Goal: Information Seeking & Learning: Learn about a topic

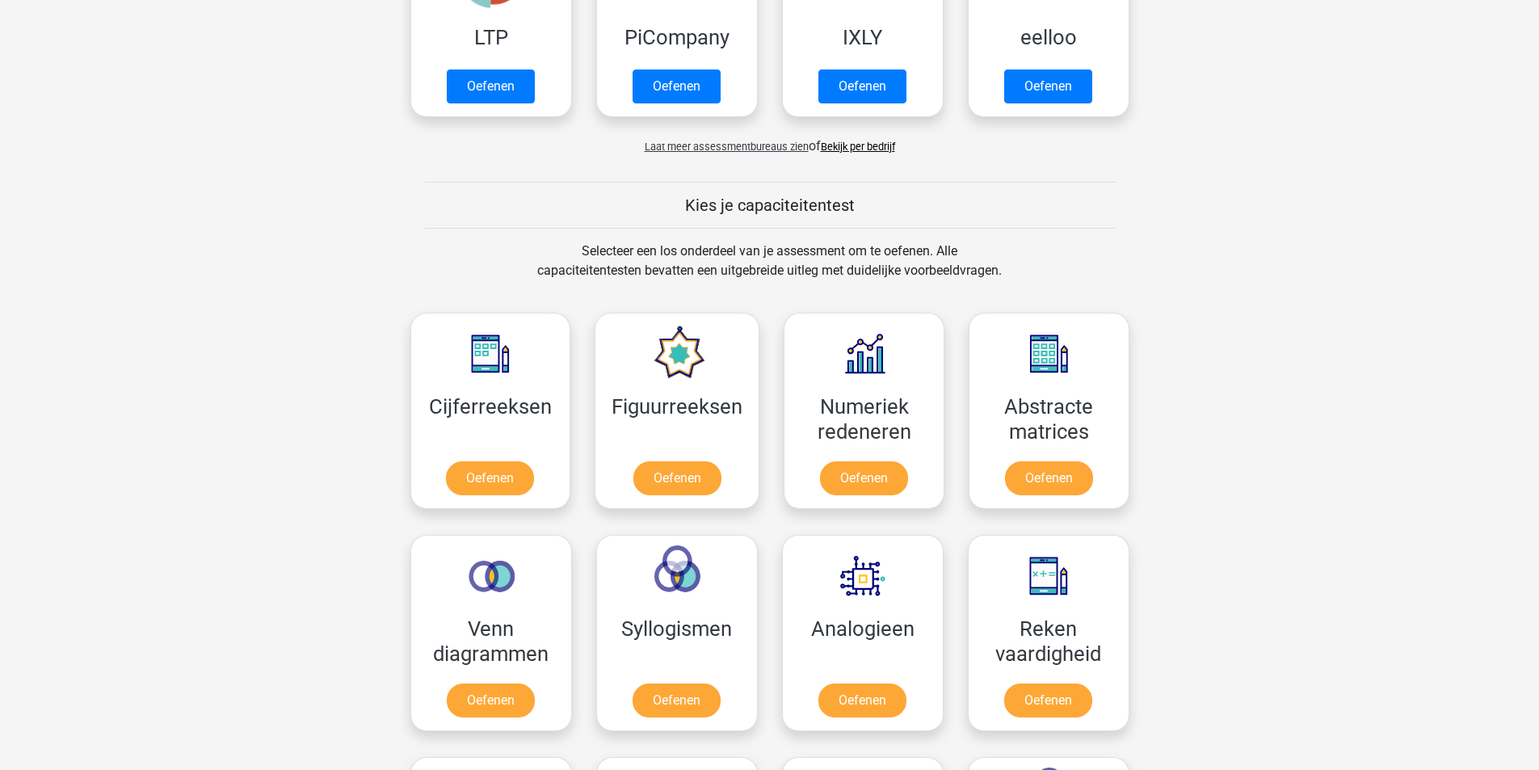
scroll to position [485, 0]
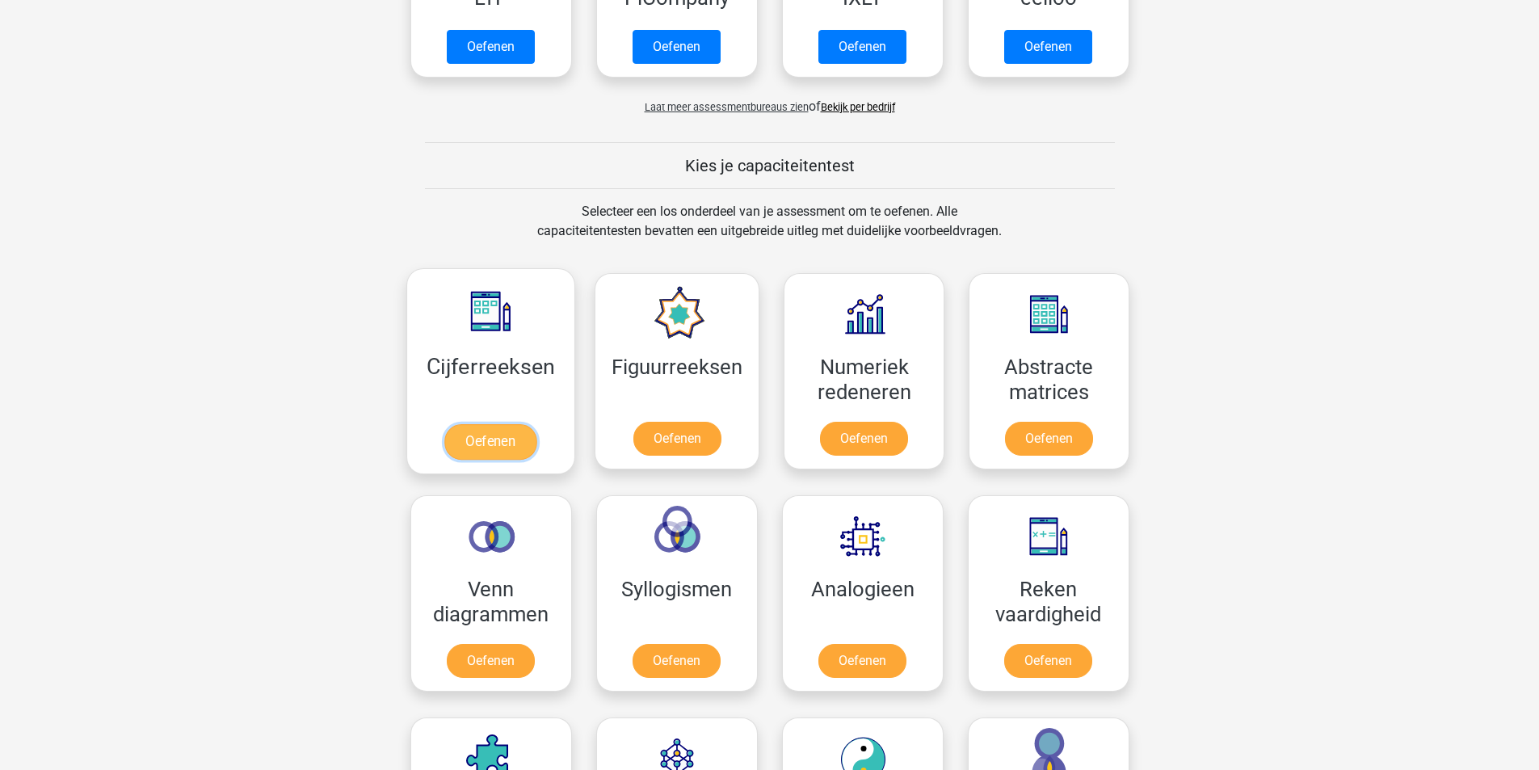
click at [497, 441] on link "Oefenen" at bounding box center [490, 442] width 92 height 36
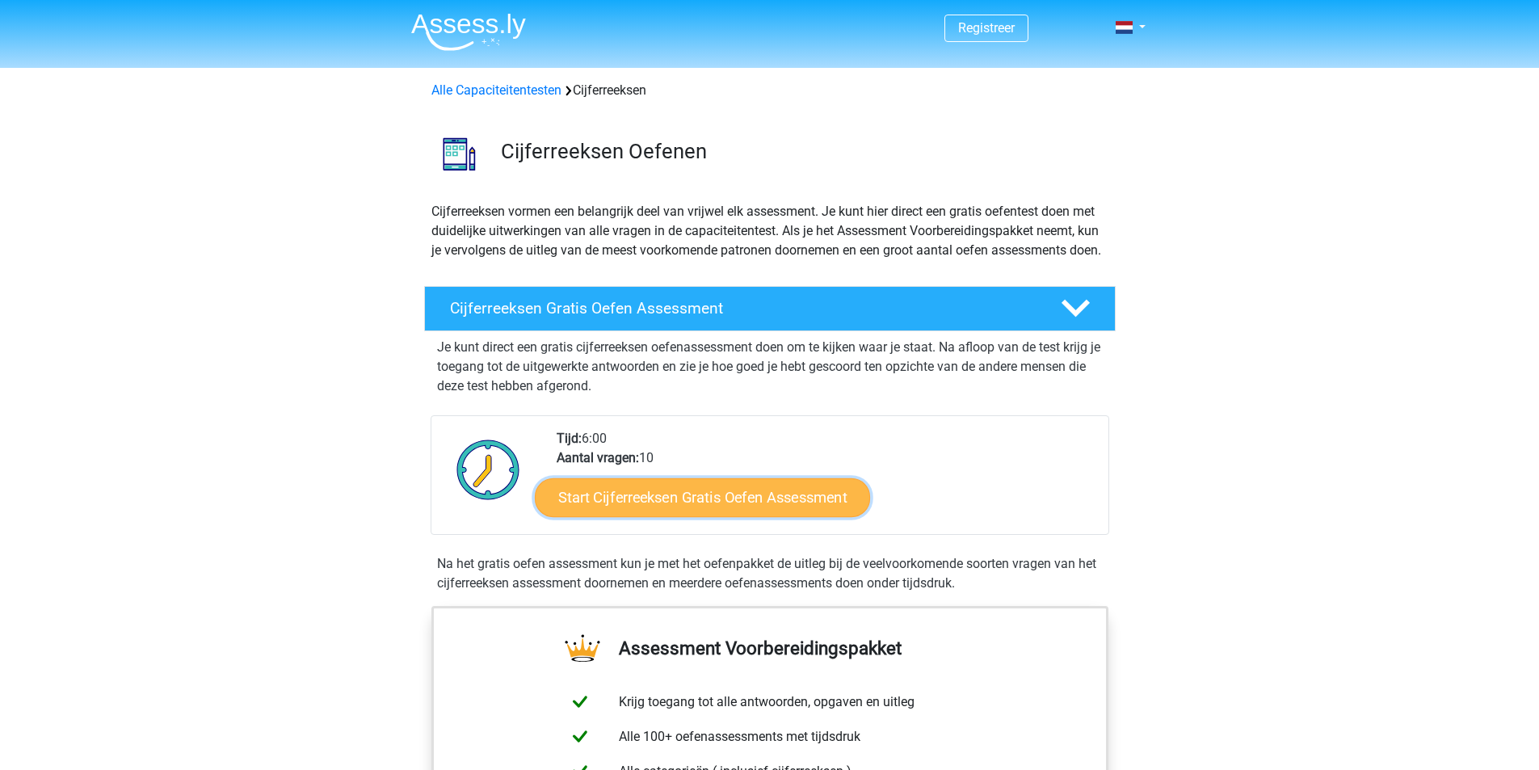
click at [645, 516] on link "Start Cijferreeksen Gratis Oefen Assessment" at bounding box center [702, 497] width 335 height 39
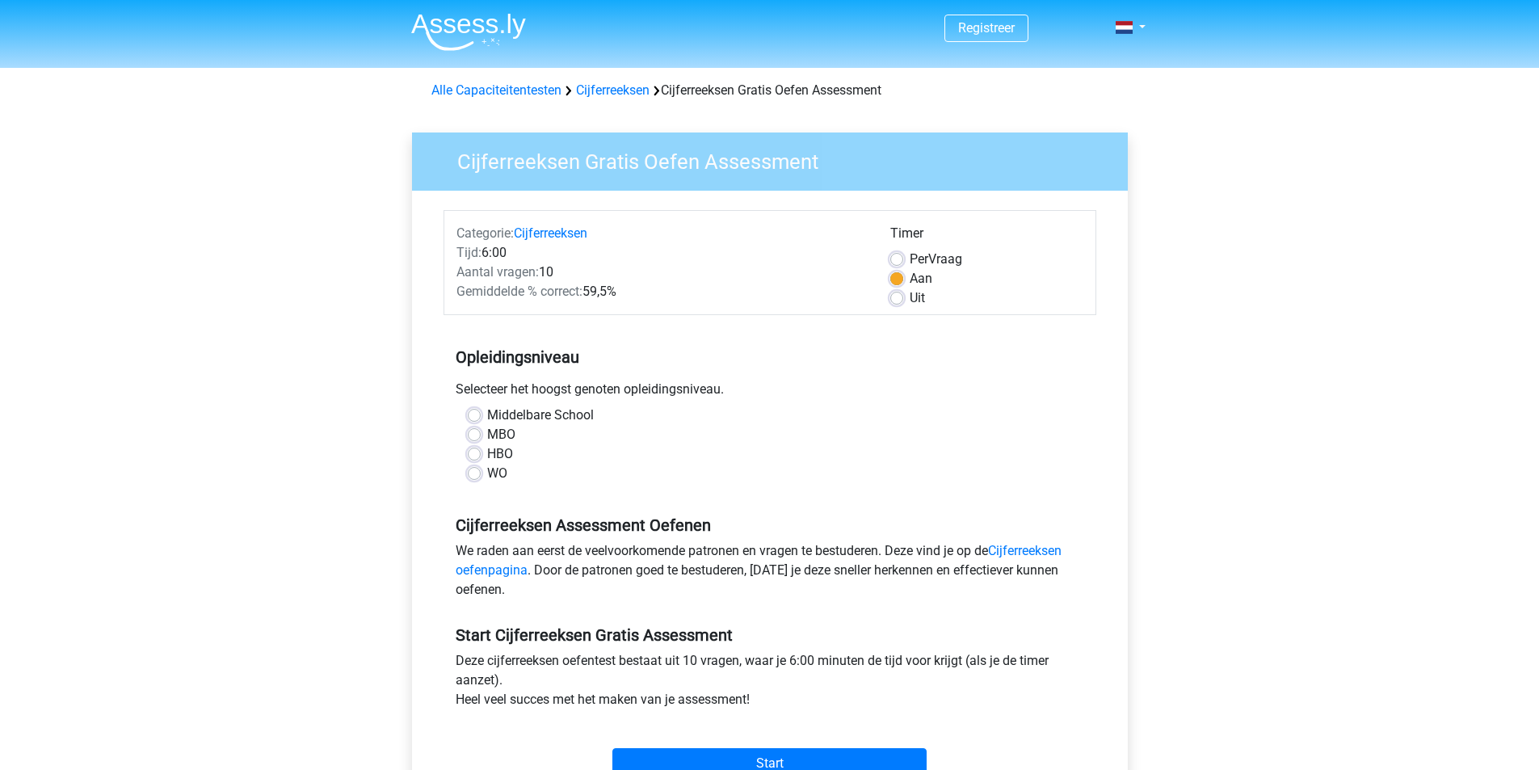
click at [487, 429] on label "MBO" at bounding box center [501, 434] width 28 height 19
click at [475, 429] on input "MBO" at bounding box center [474, 433] width 13 height 16
radio input "true"
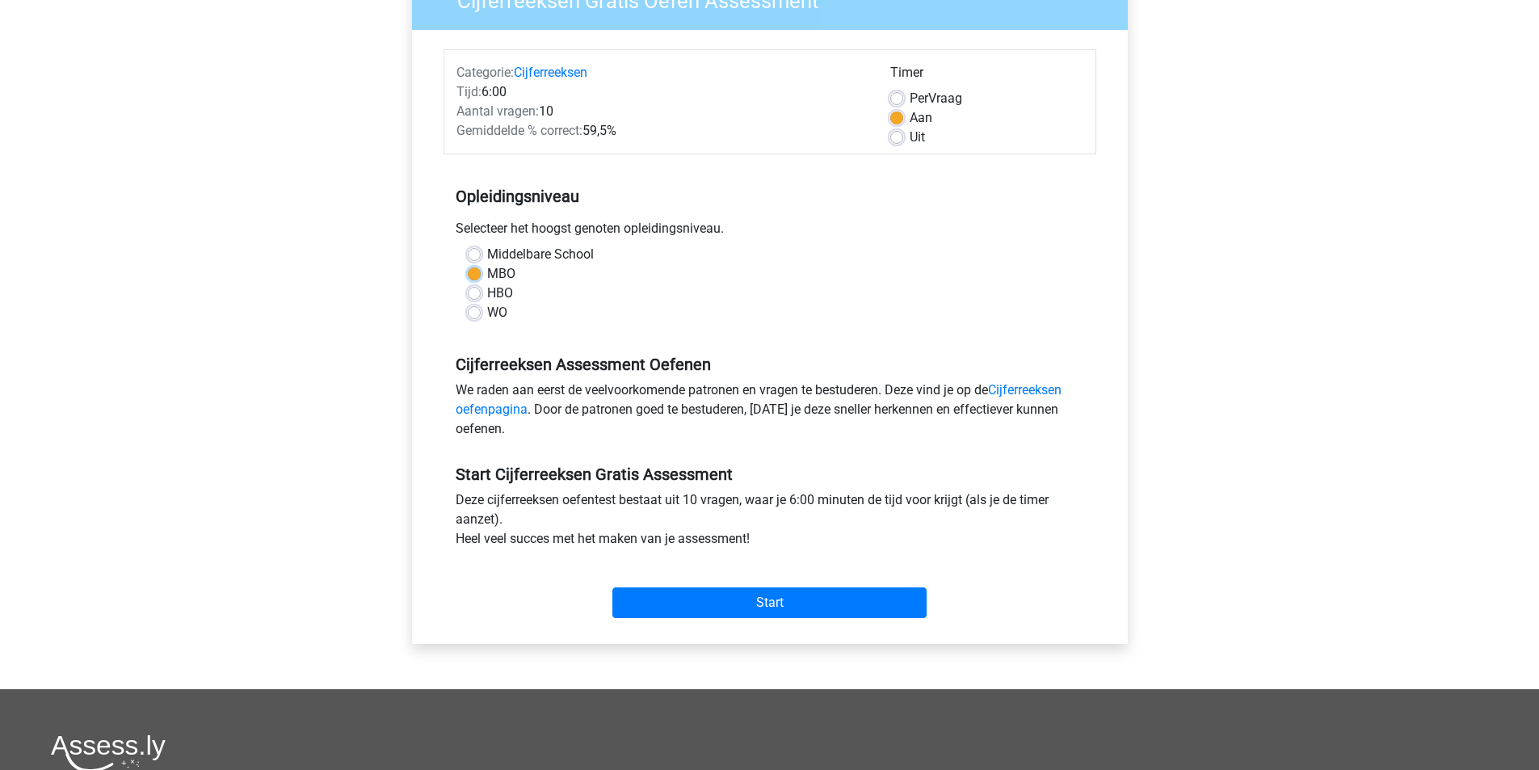
scroll to position [162, 0]
click at [736, 593] on input "Start" at bounding box center [769, 602] width 314 height 31
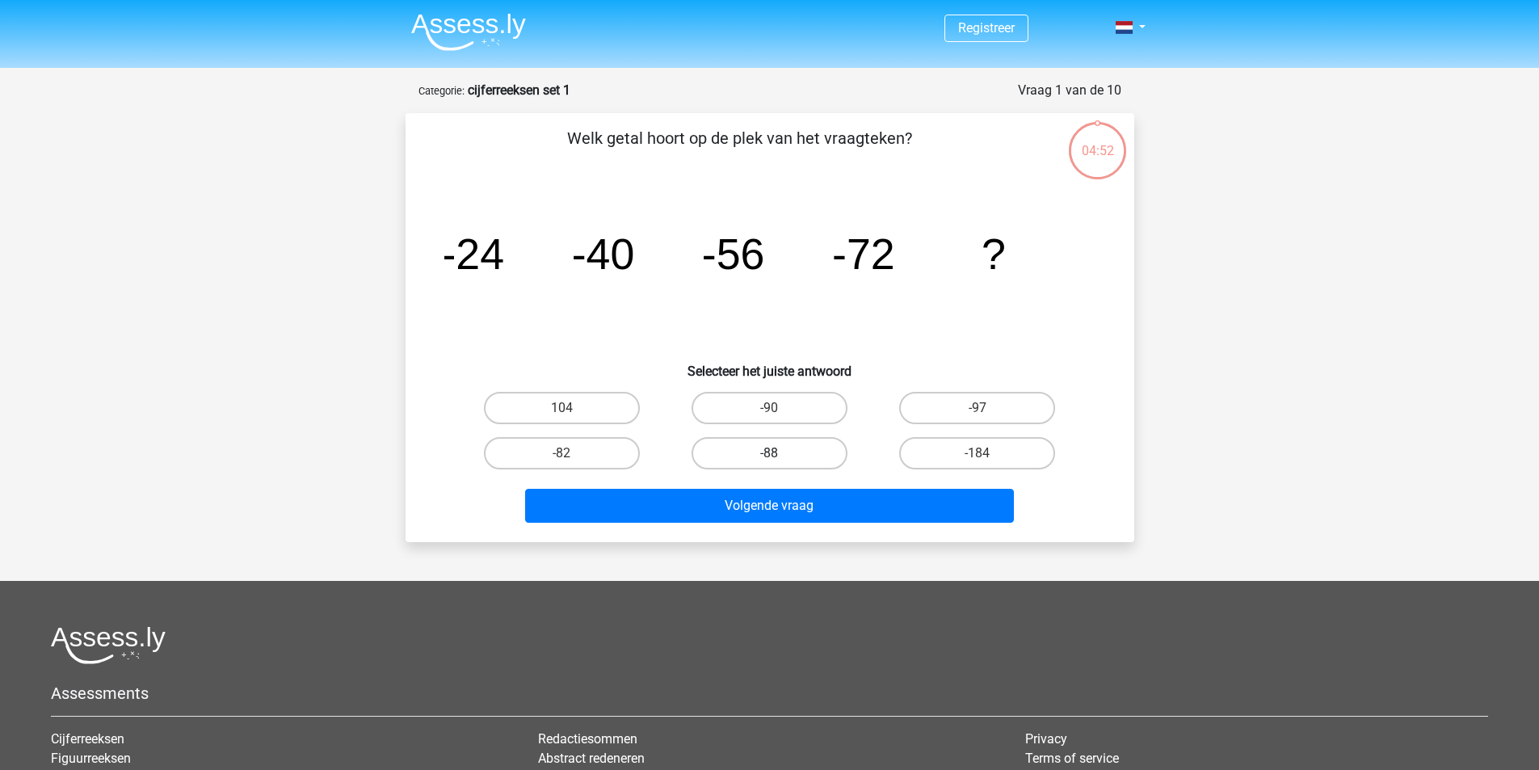
click at [760, 450] on label "-88" at bounding box center [770, 453] width 156 height 32
click at [769, 453] on input "-88" at bounding box center [774, 458] width 11 height 11
radio input "true"
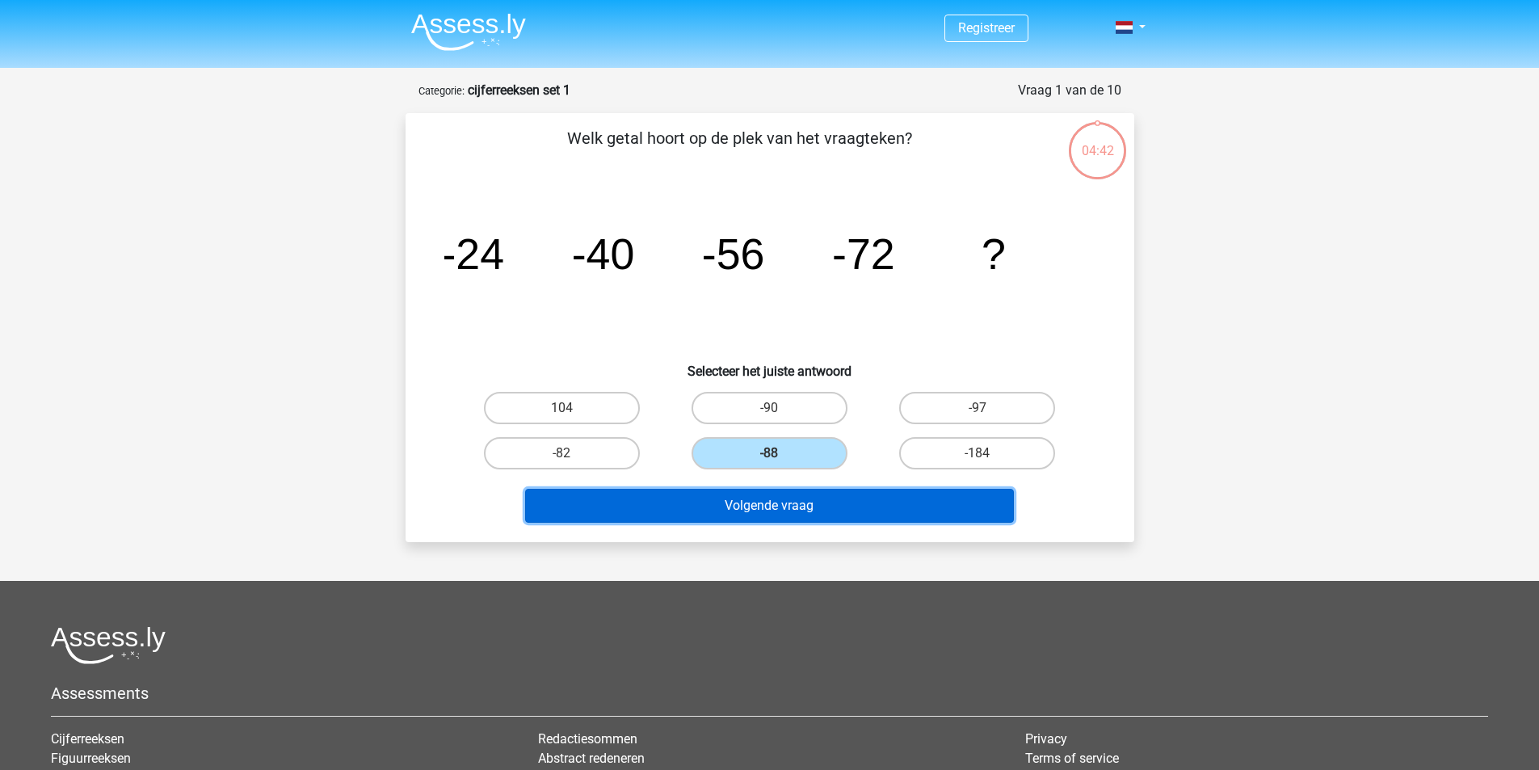
click at [818, 504] on button "Volgende vraag" at bounding box center [769, 506] width 489 height 34
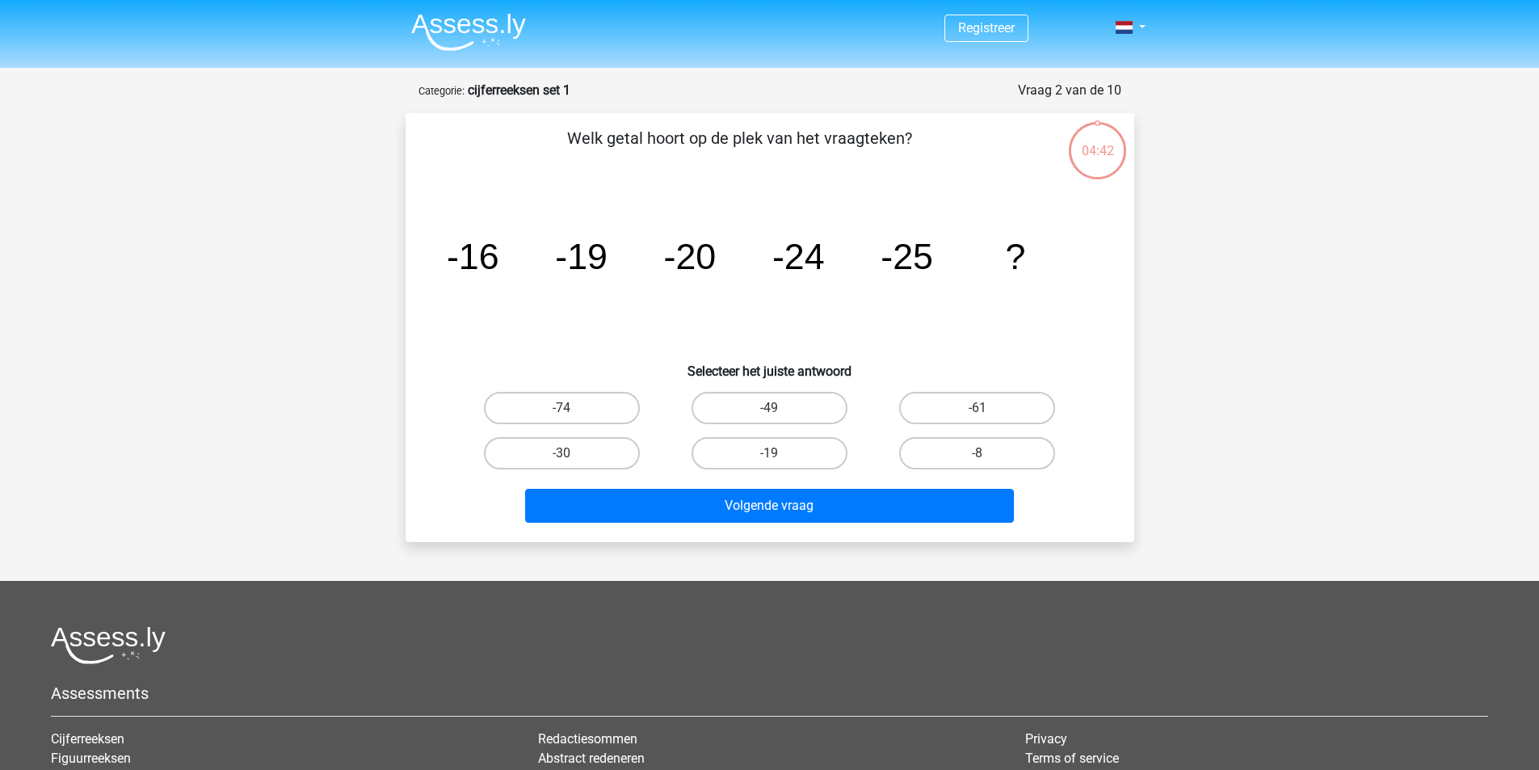
scroll to position [81, 0]
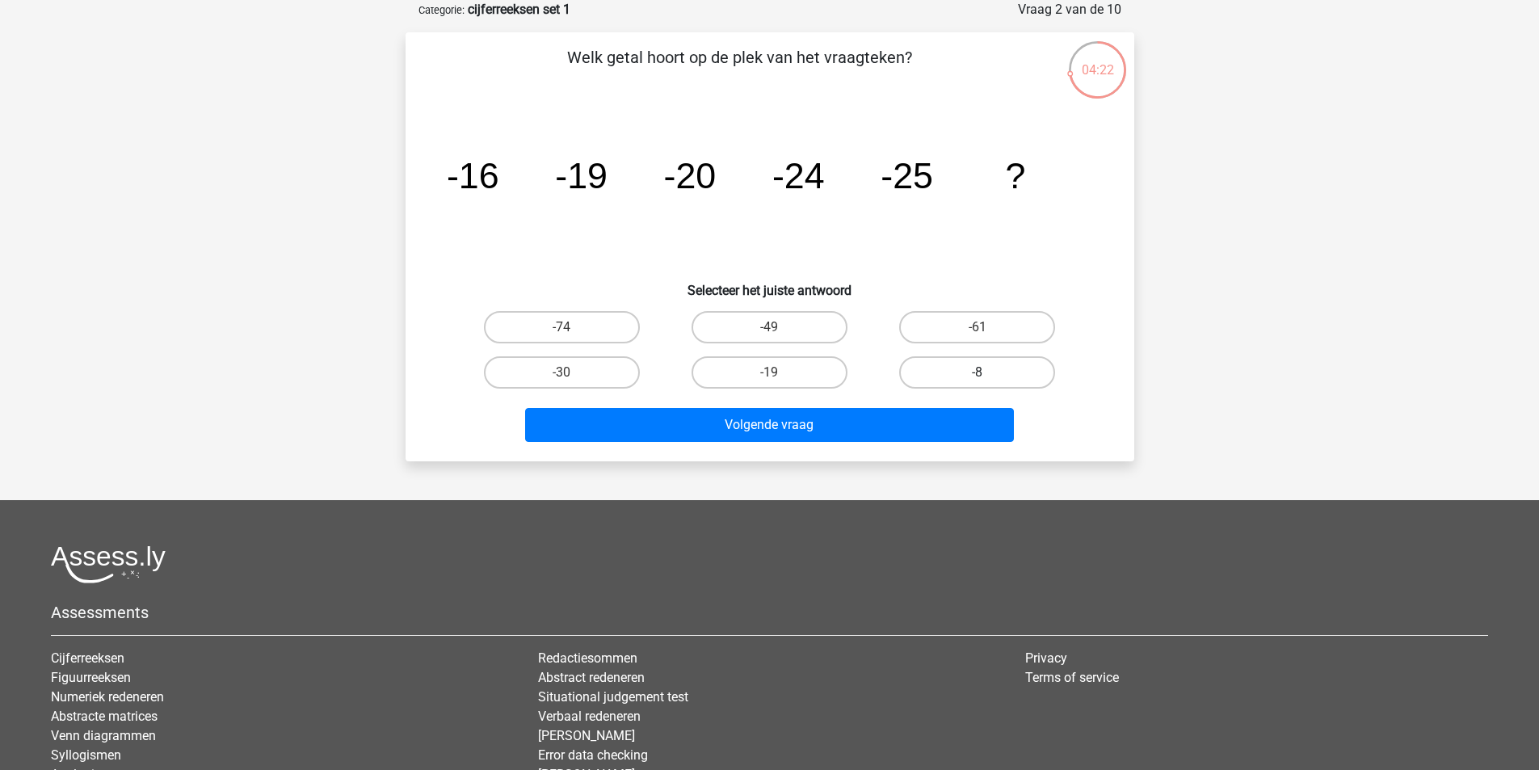
click at [961, 372] on label "-8" at bounding box center [977, 372] width 156 height 32
click at [978, 372] on input "-8" at bounding box center [983, 377] width 11 height 11
radio input "true"
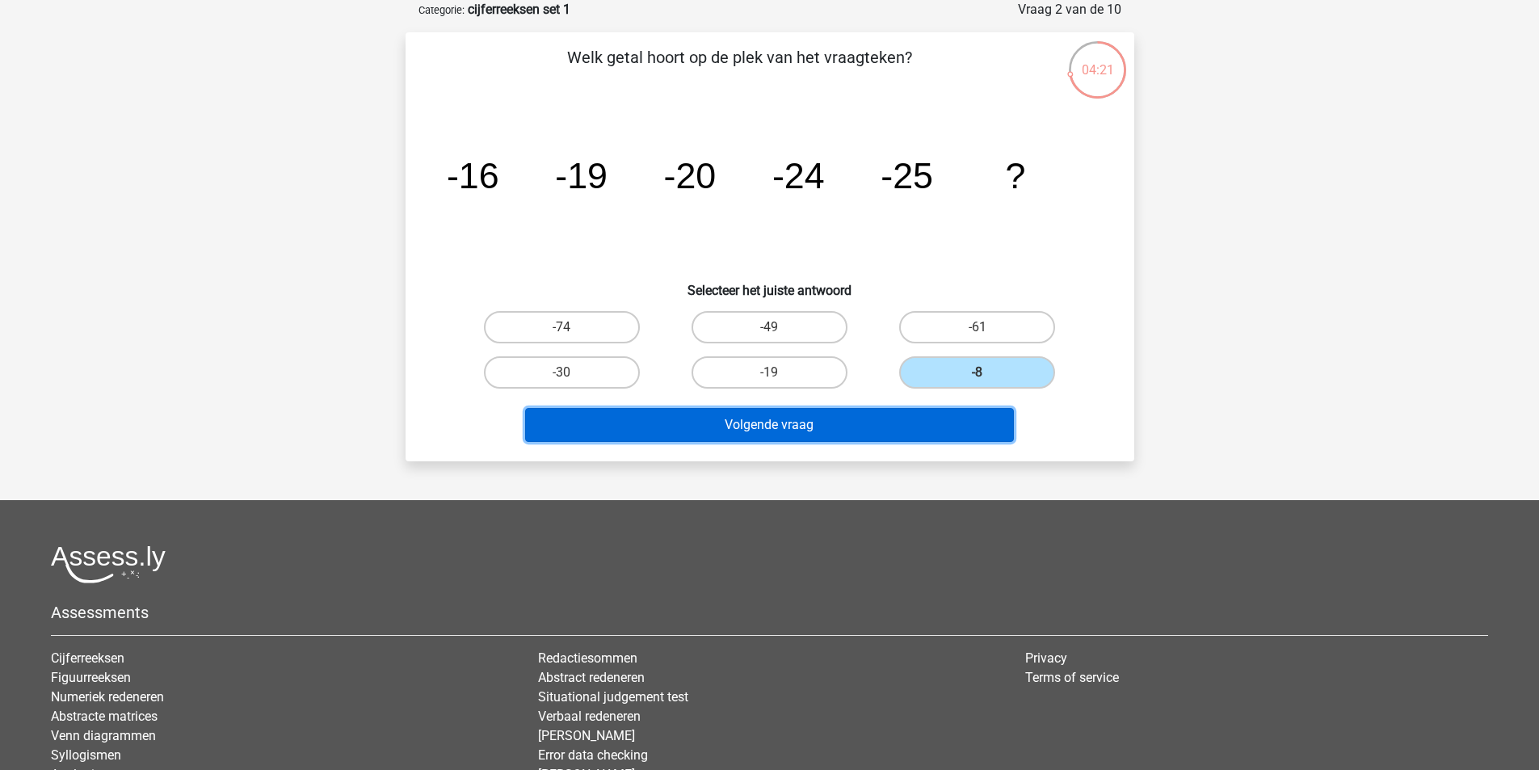
click at [851, 423] on button "Volgende vraag" at bounding box center [769, 425] width 489 height 34
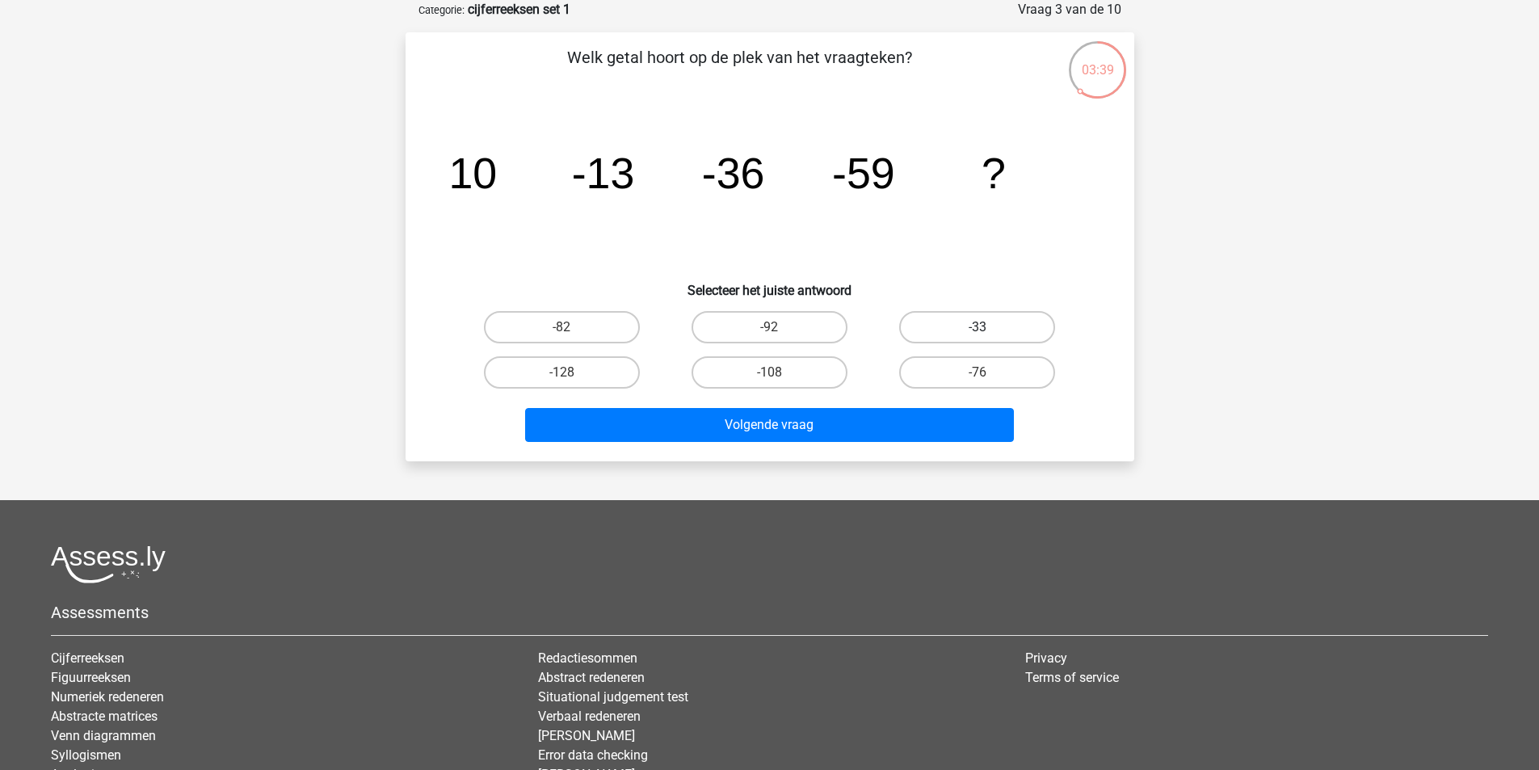
click at [941, 332] on label "-33" at bounding box center [977, 327] width 156 height 32
click at [978, 332] on input "-33" at bounding box center [983, 332] width 11 height 11
radio input "true"
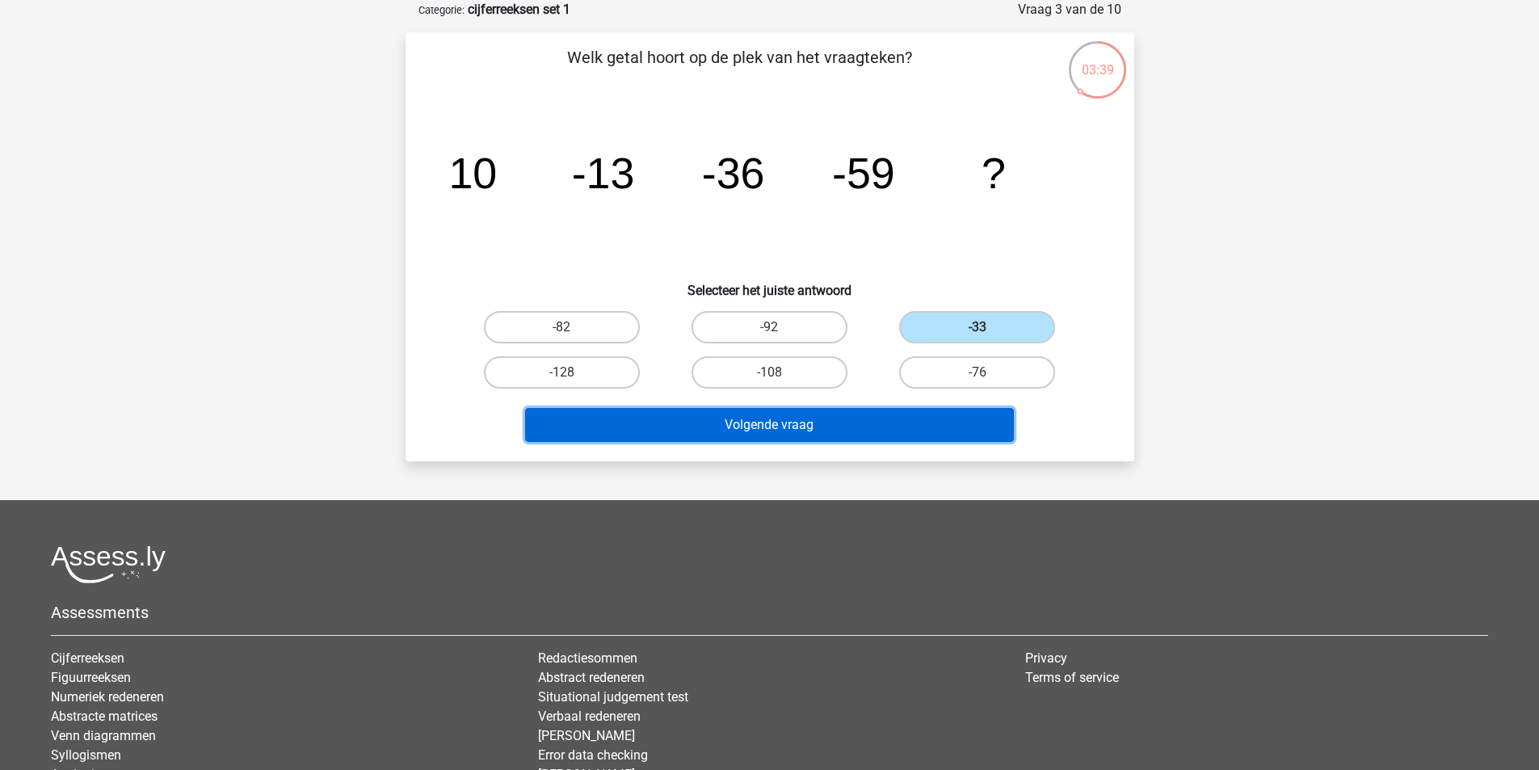
click at [867, 428] on button "Volgende vraag" at bounding box center [769, 425] width 489 height 34
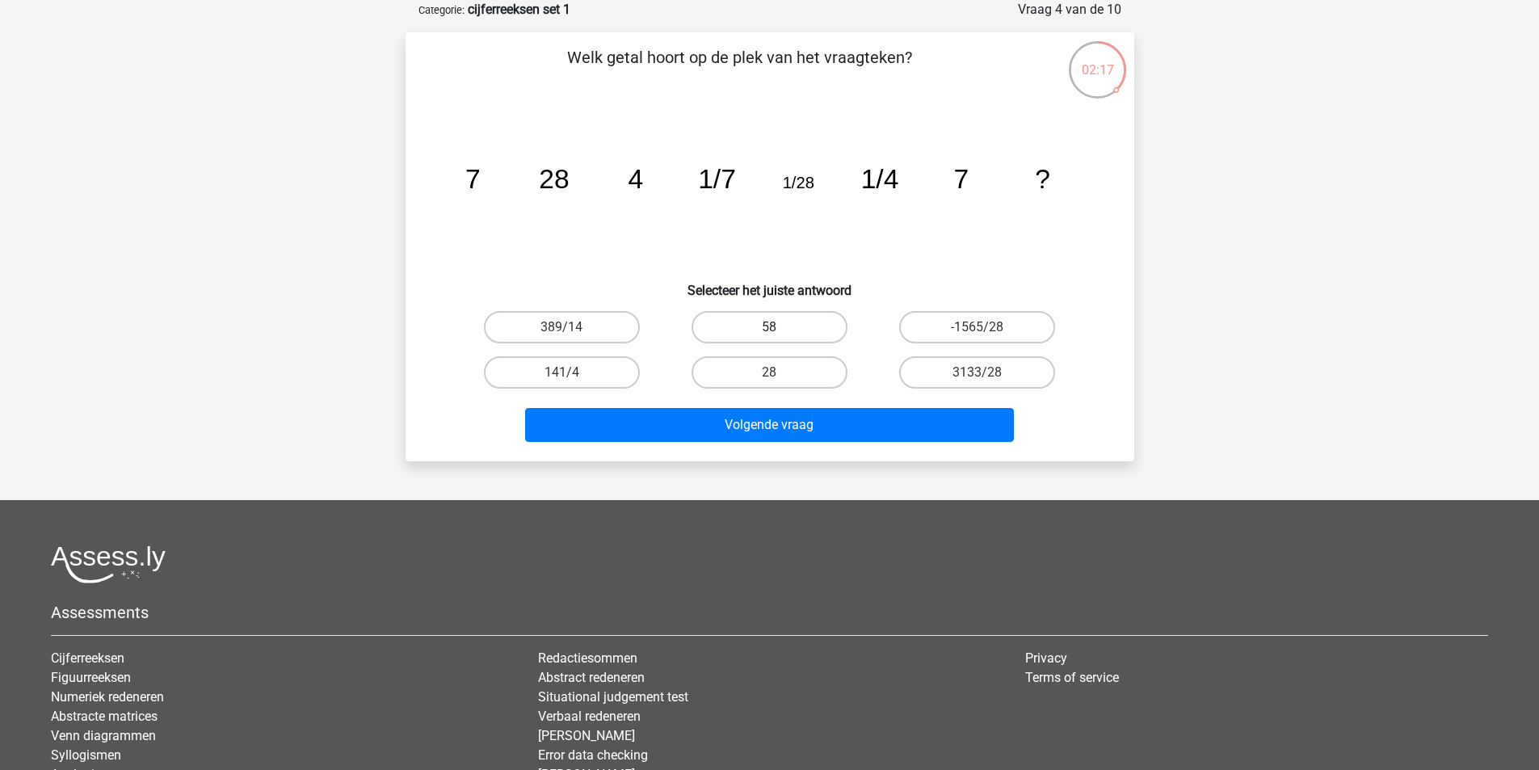
click at [744, 326] on label "58" at bounding box center [770, 327] width 156 height 32
click at [769, 327] on input "58" at bounding box center [774, 332] width 11 height 11
radio input "true"
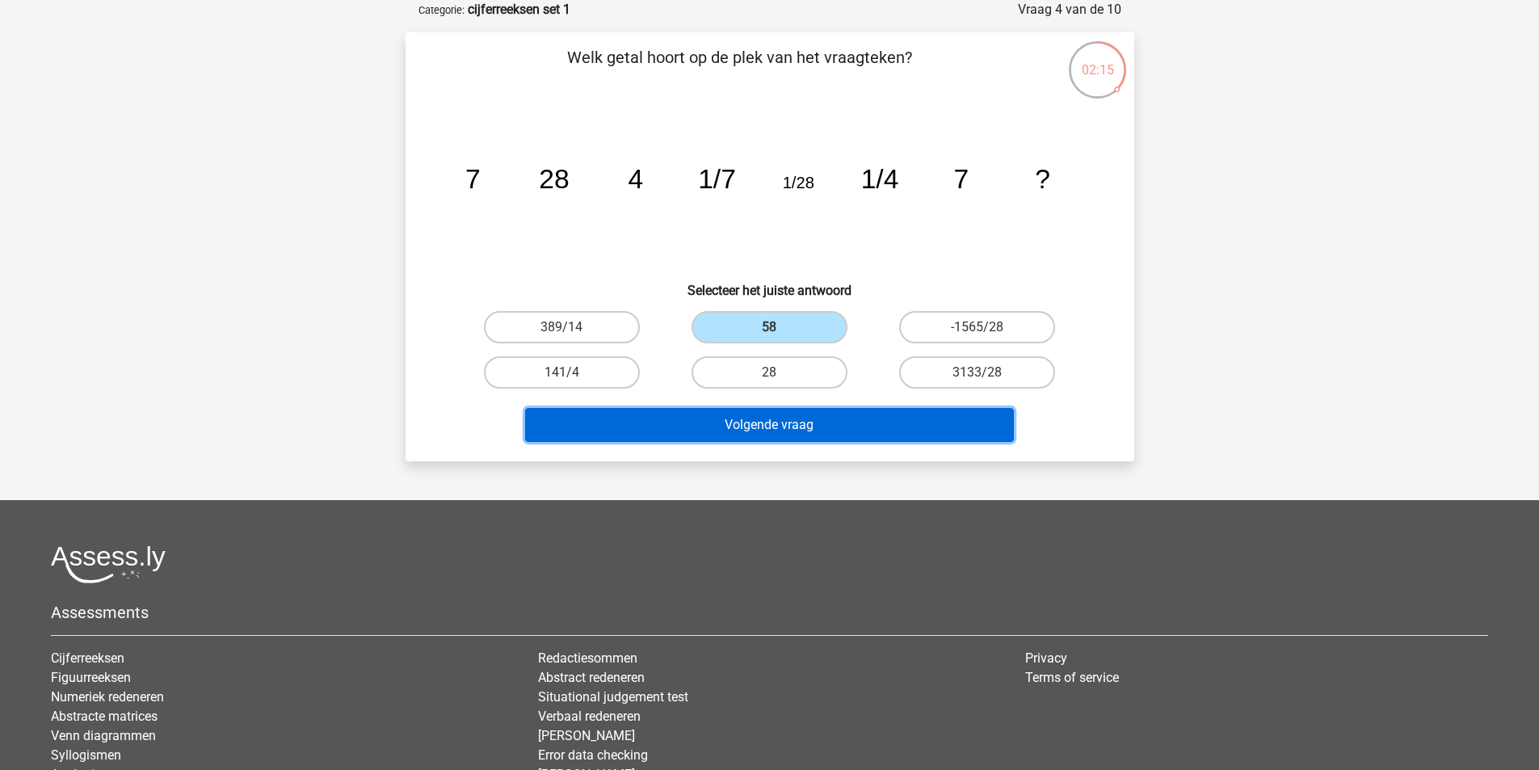
click at [739, 431] on button "Volgende vraag" at bounding box center [769, 425] width 489 height 34
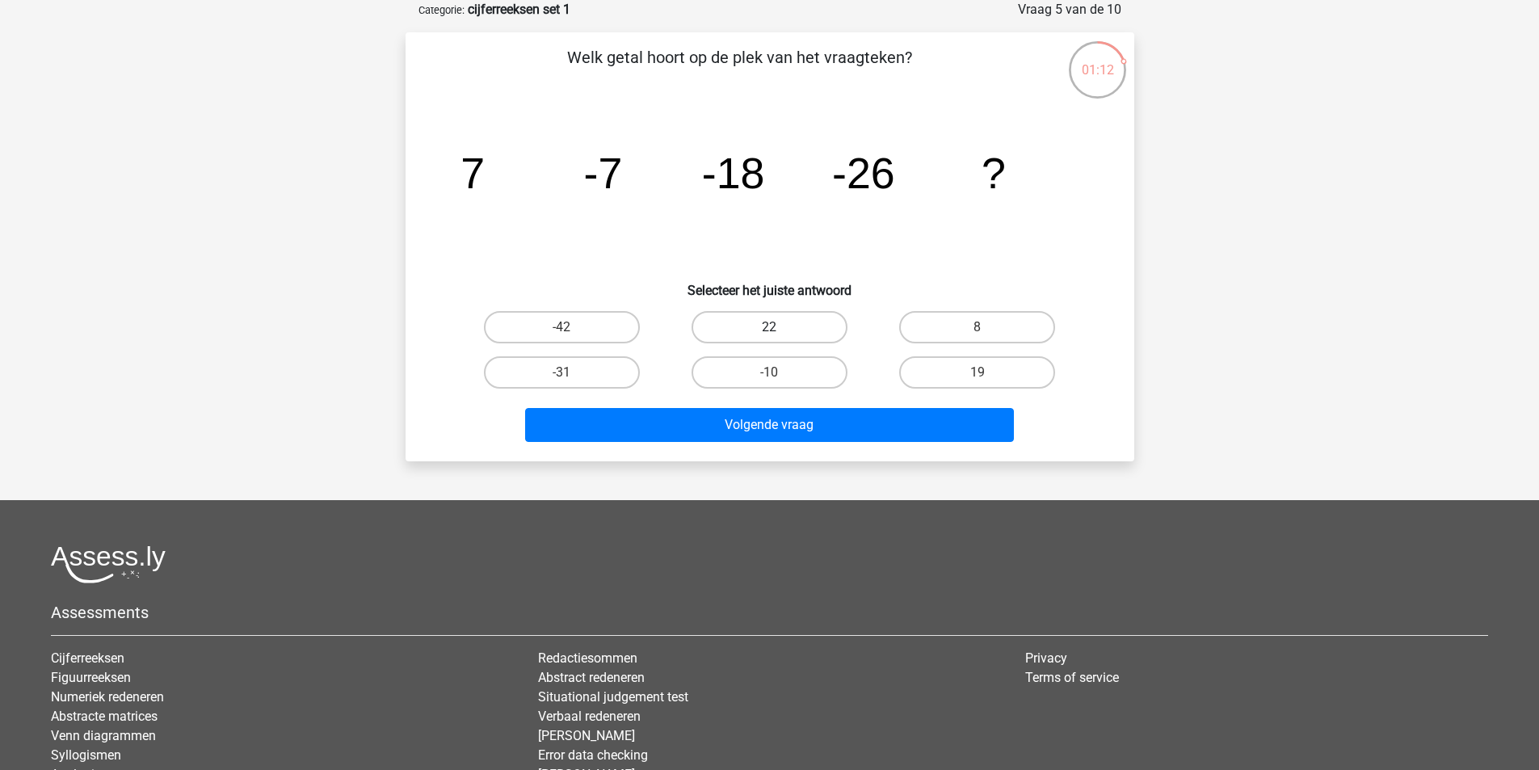
click at [794, 322] on label "22" at bounding box center [770, 327] width 156 height 32
click at [780, 327] on input "22" at bounding box center [774, 332] width 11 height 11
radio input "true"
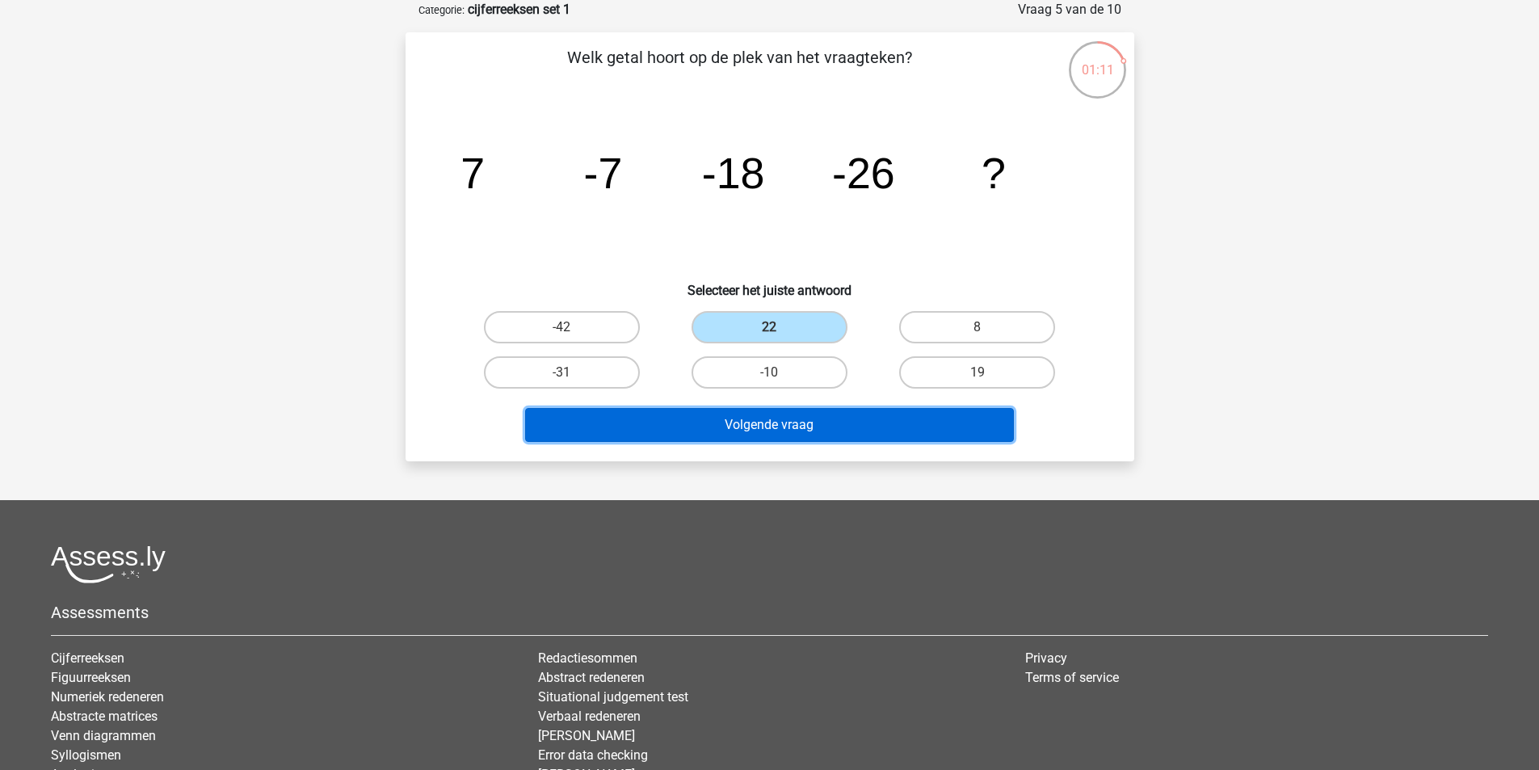
click at [788, 427] on button "Volgende vraag" at bounding box center [769, 425] width 489 height 34
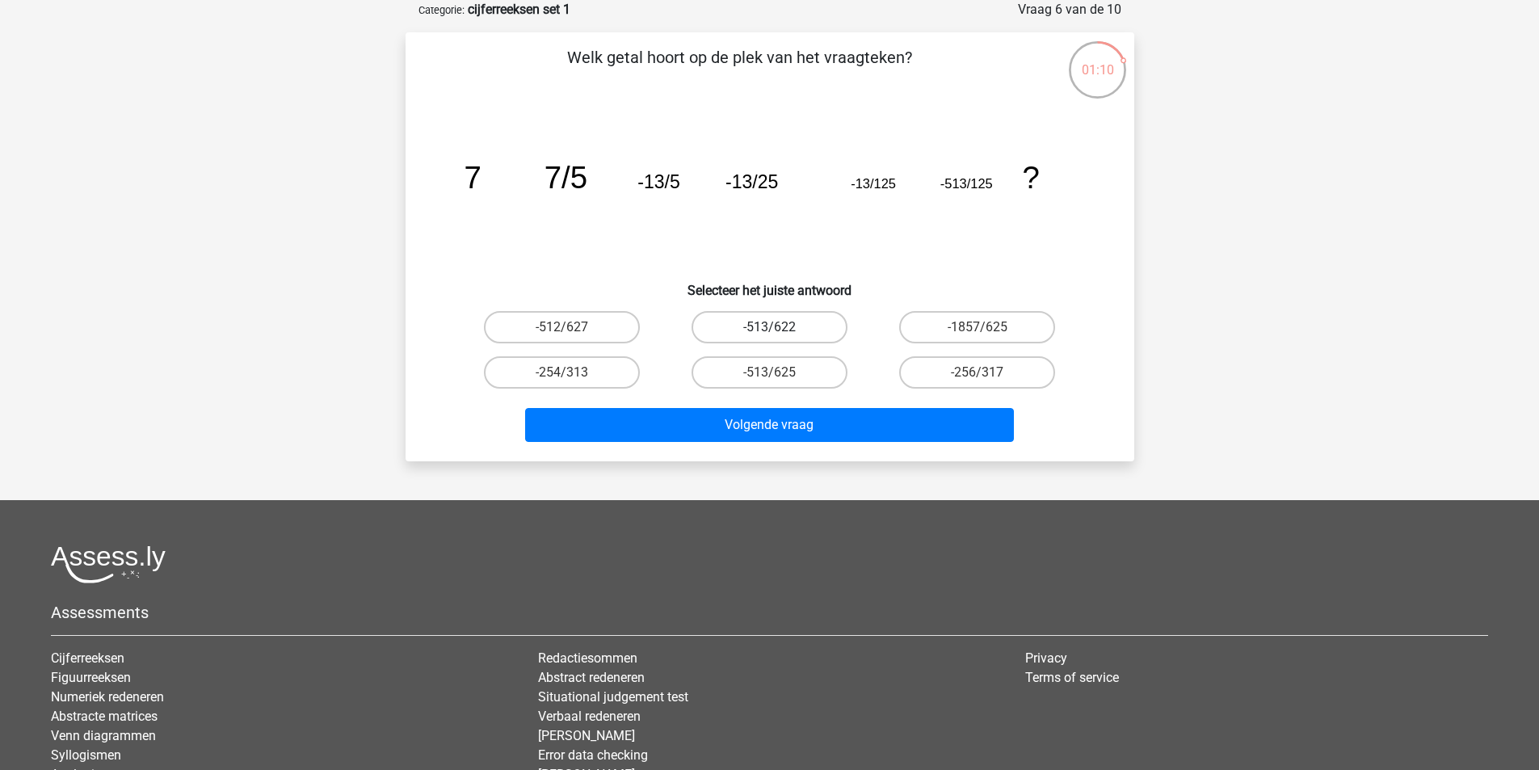
click at [799, 322] on label "-513/622" at bounding box center [770, 327] width 156 height 32
click at [780, 327] on input "-513/622" at bounding box center [774, 332] width 11 height 11
radio input "true"
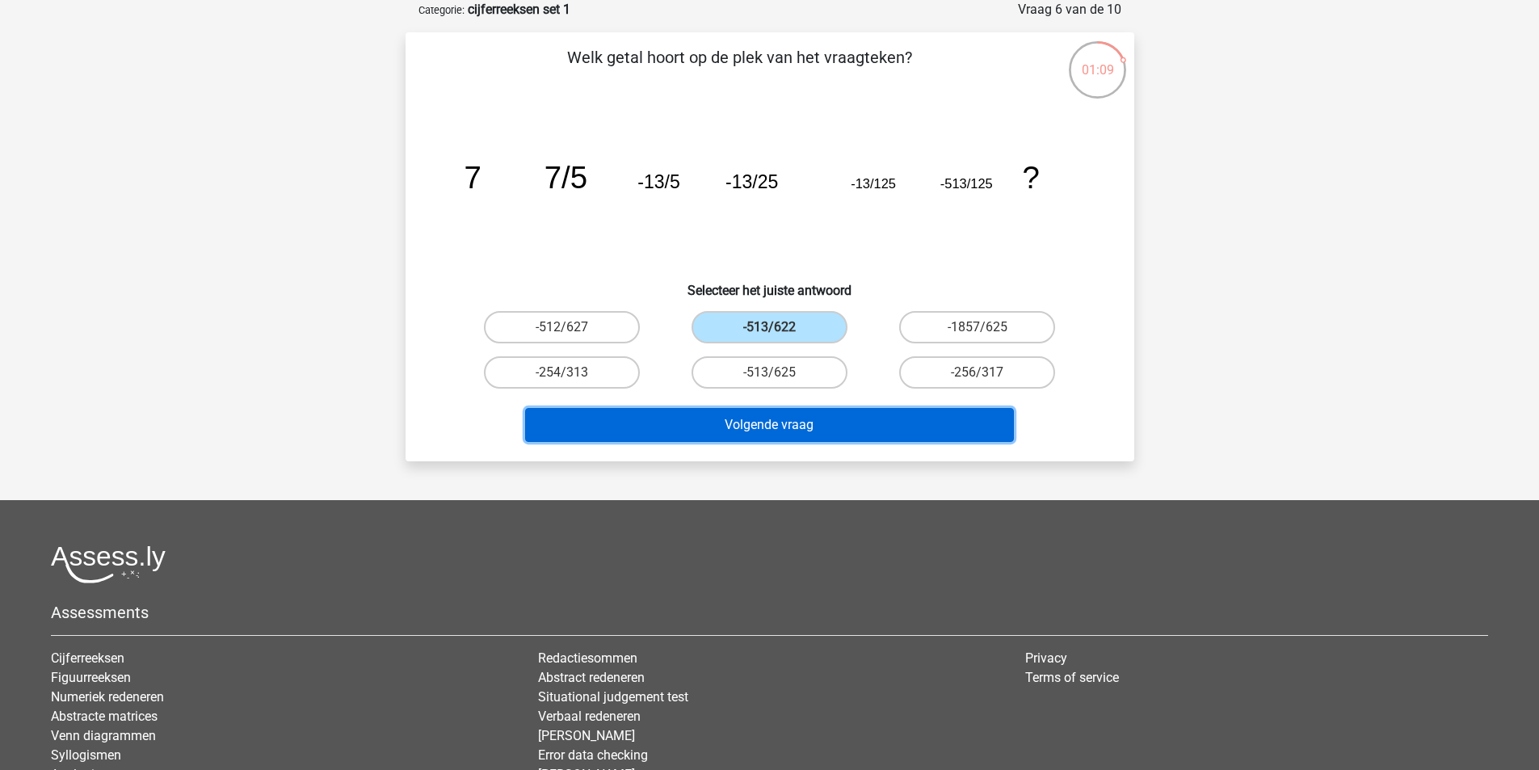
click at [801, 427] on button "Volgende vraag" at bounding box center [769, 425] width 489 height 34
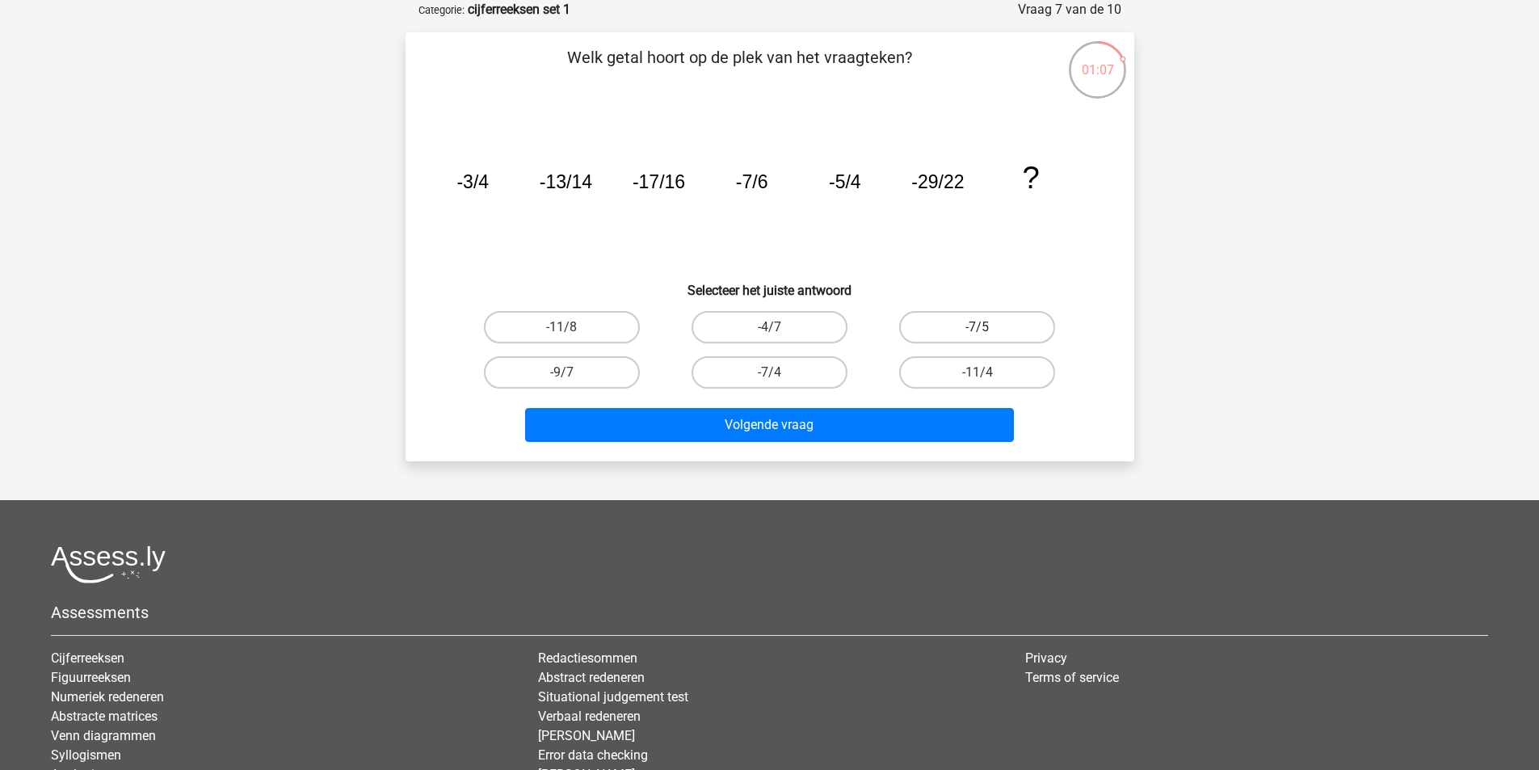
click at [1004, 328] on label "-7/5" at bounding box center [977, 327] width 156 height 32
click at [988, 328] on input "-7/5" at bounding box center [983, 332] width 11 height 11
radio input "true"
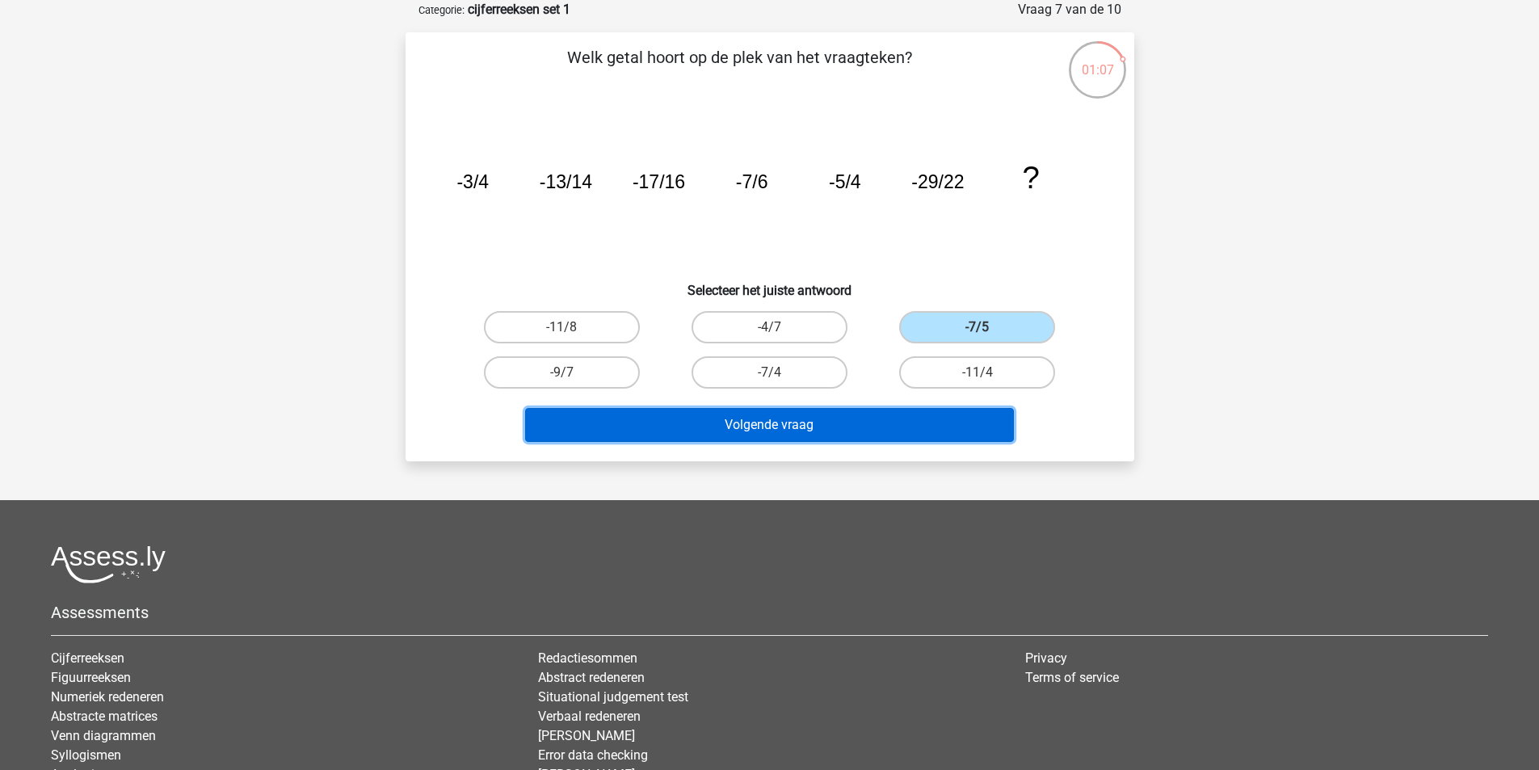
click at [913, 419] on button "Volgende vraag" at bounding box center [769, 425] width 489 height 34
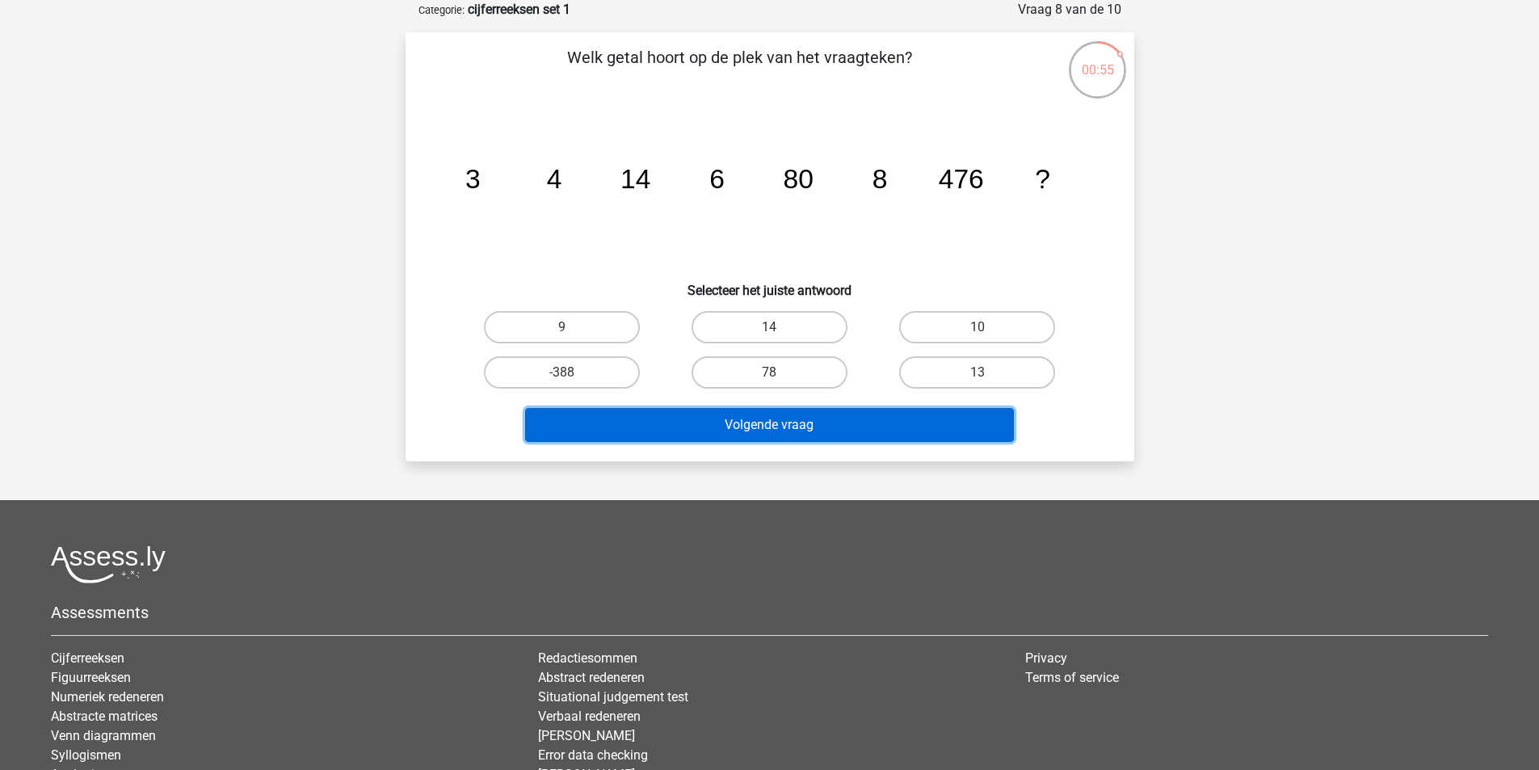
click at [824, 408] on button "Volgende vraag" at bounding box center [769, 425] width 489 height 34
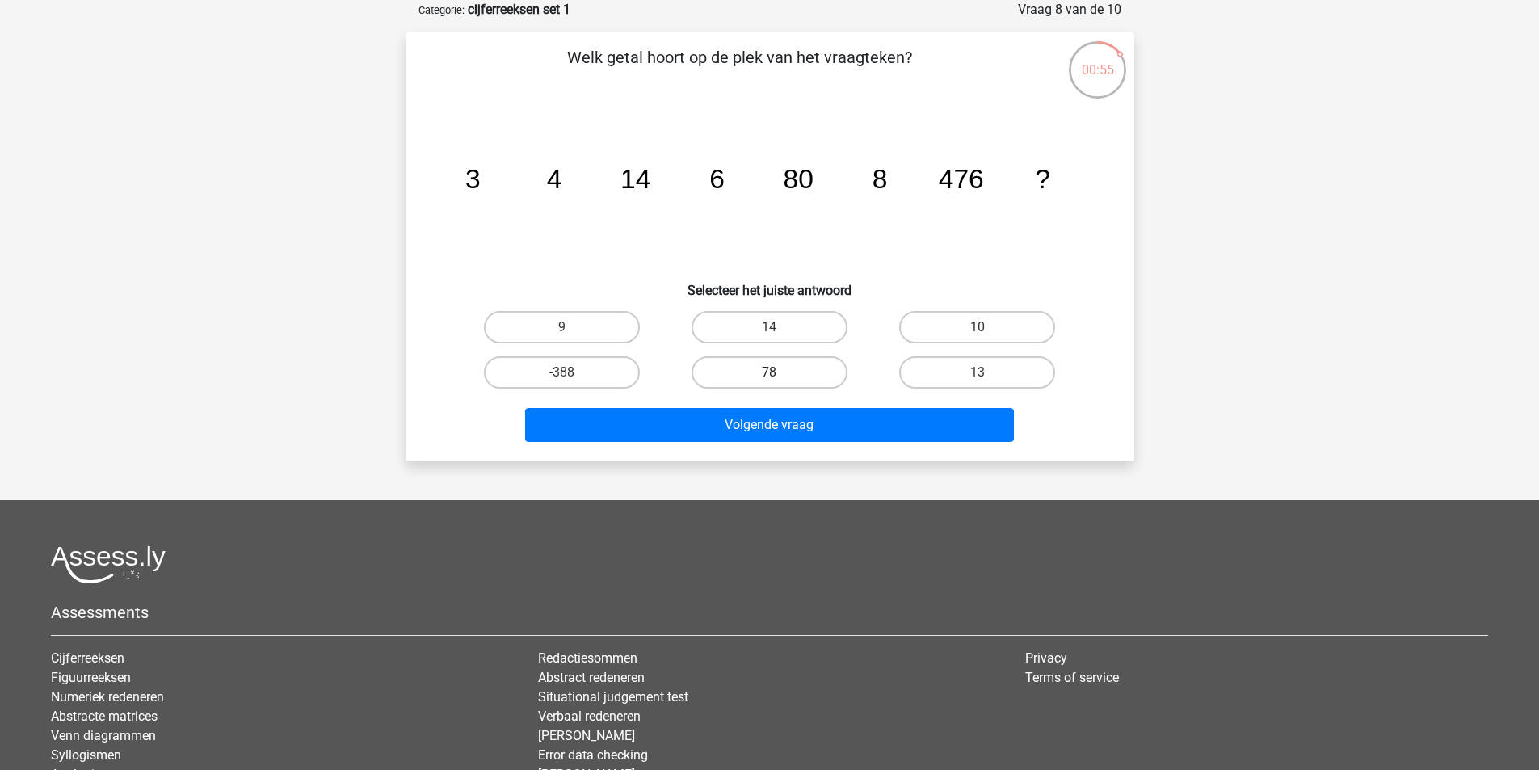
click at [803, 377] on label "78" at bounding box center [770, 372] width 156 height 32
click at [780, 377] on input "78" at bounding box center [774, 377] width 11 height 11
radio input "true"
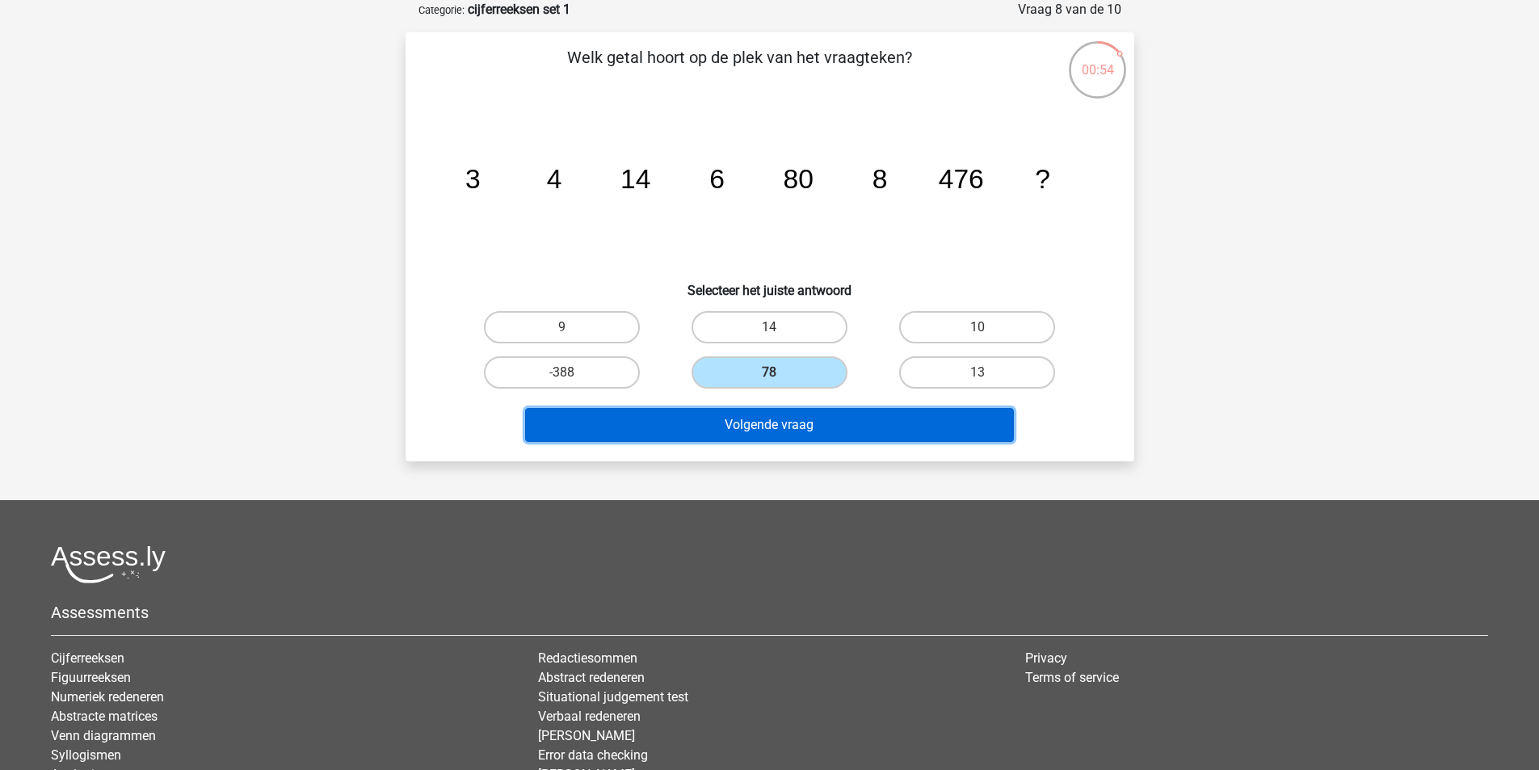
click at [771, 416] on button "Volgende vraag" at bounding box center [769, 425] width 489 height 34
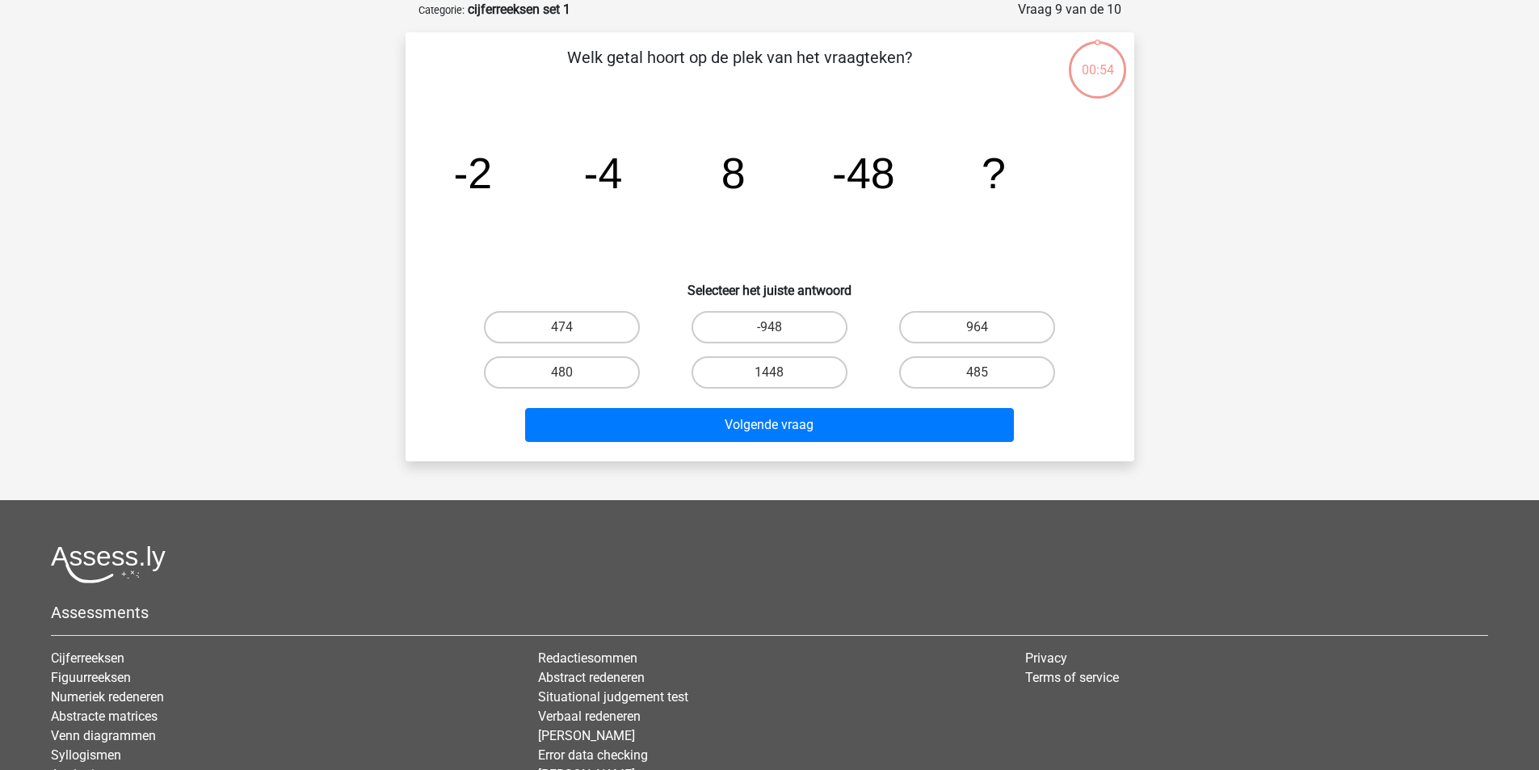
click at [778, 376] on input "1448" at bounding box center [774, 377] width 11 height 11
radio input "true"
click at [794, 444] on div "Volgende vraag" at bounding box center [770, 428] width 624 height 40
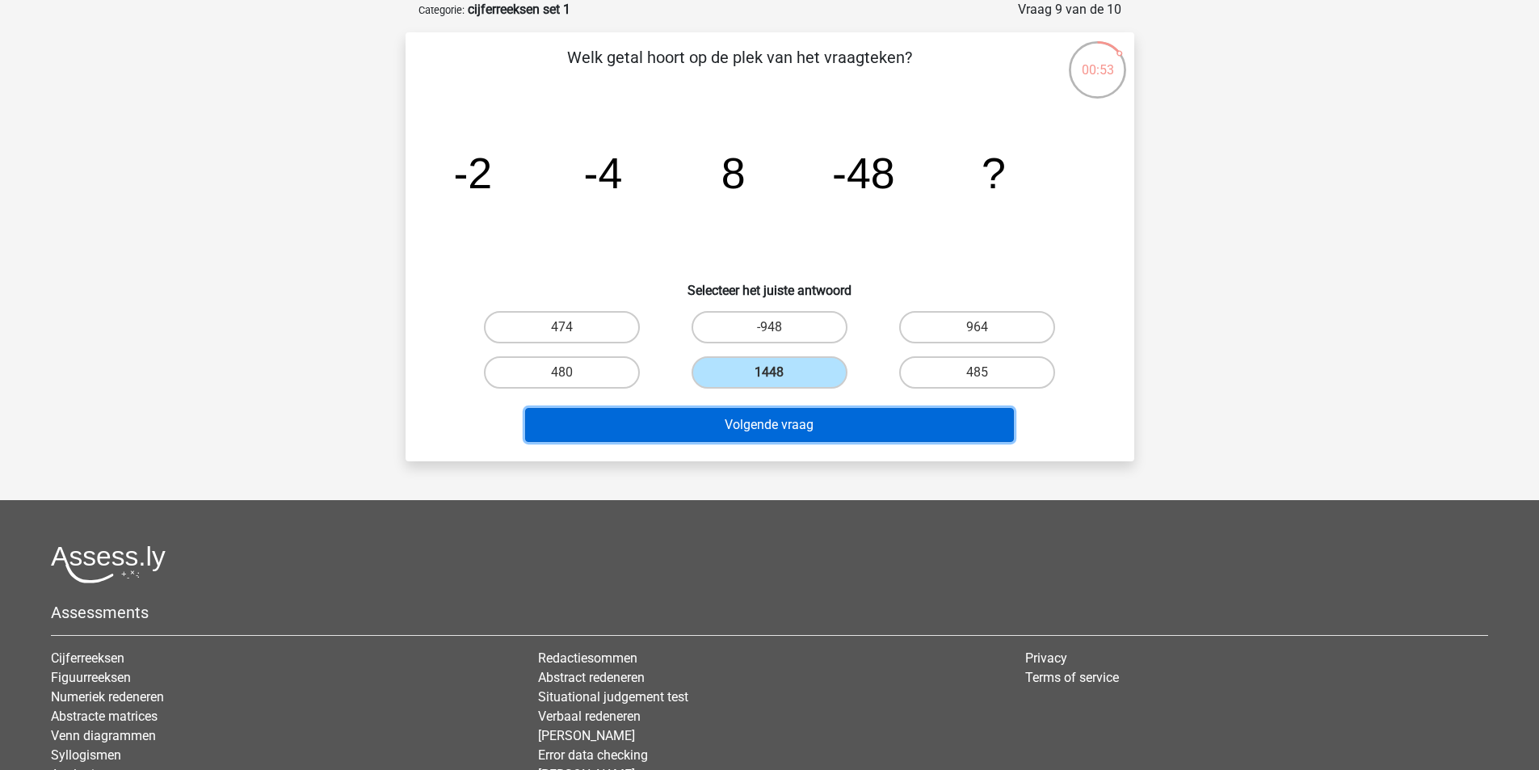
click at [793, 423] on button "Volgende vraag" at bounding box center [769, 425] width 489 height 34
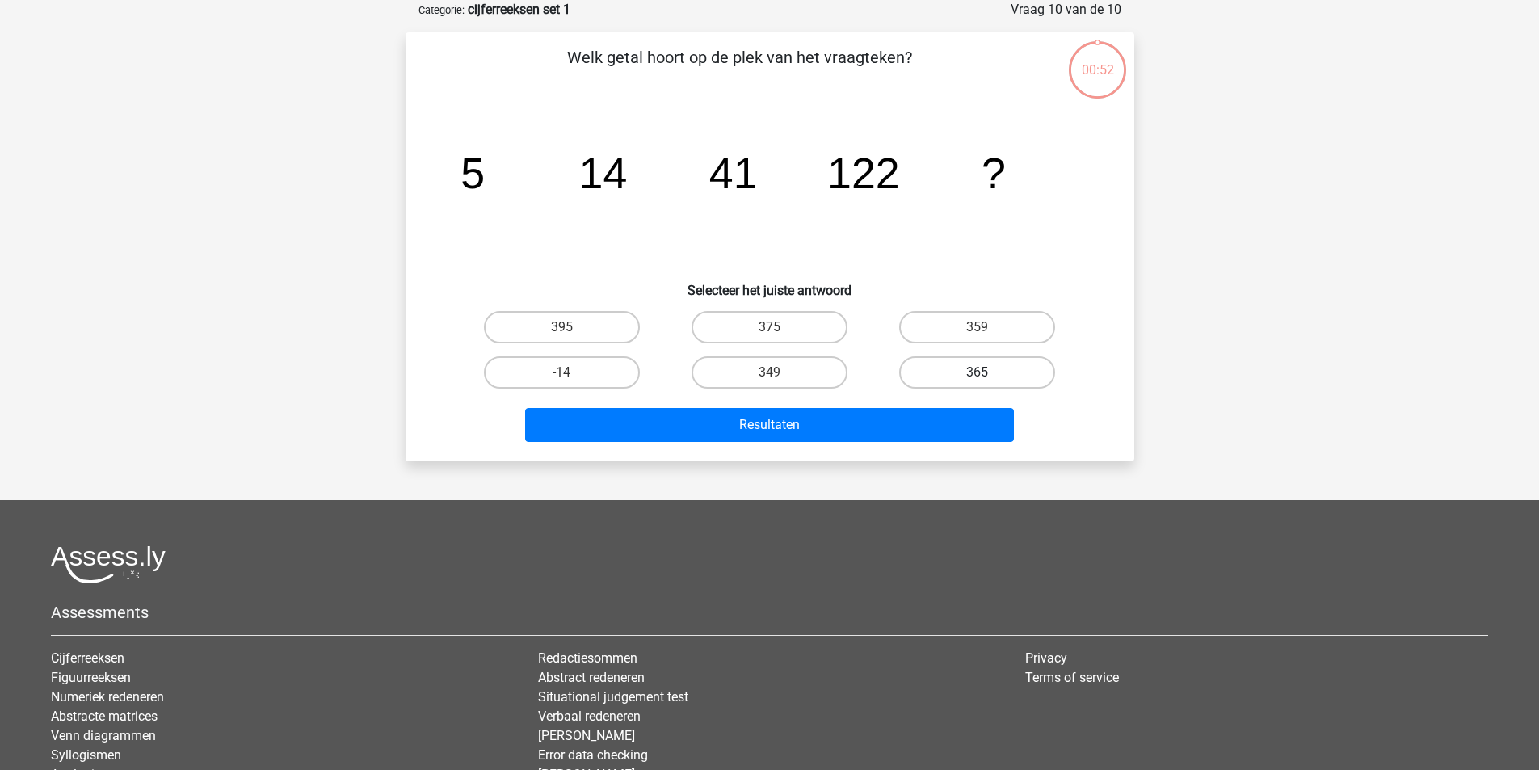
click at [1016, 362] on label "365" at bounding box center [977, 372] width 156 height 32
click at [988, 372] on input "365" at bounding box center [983, 377] width 11 height 11
radio input "true"
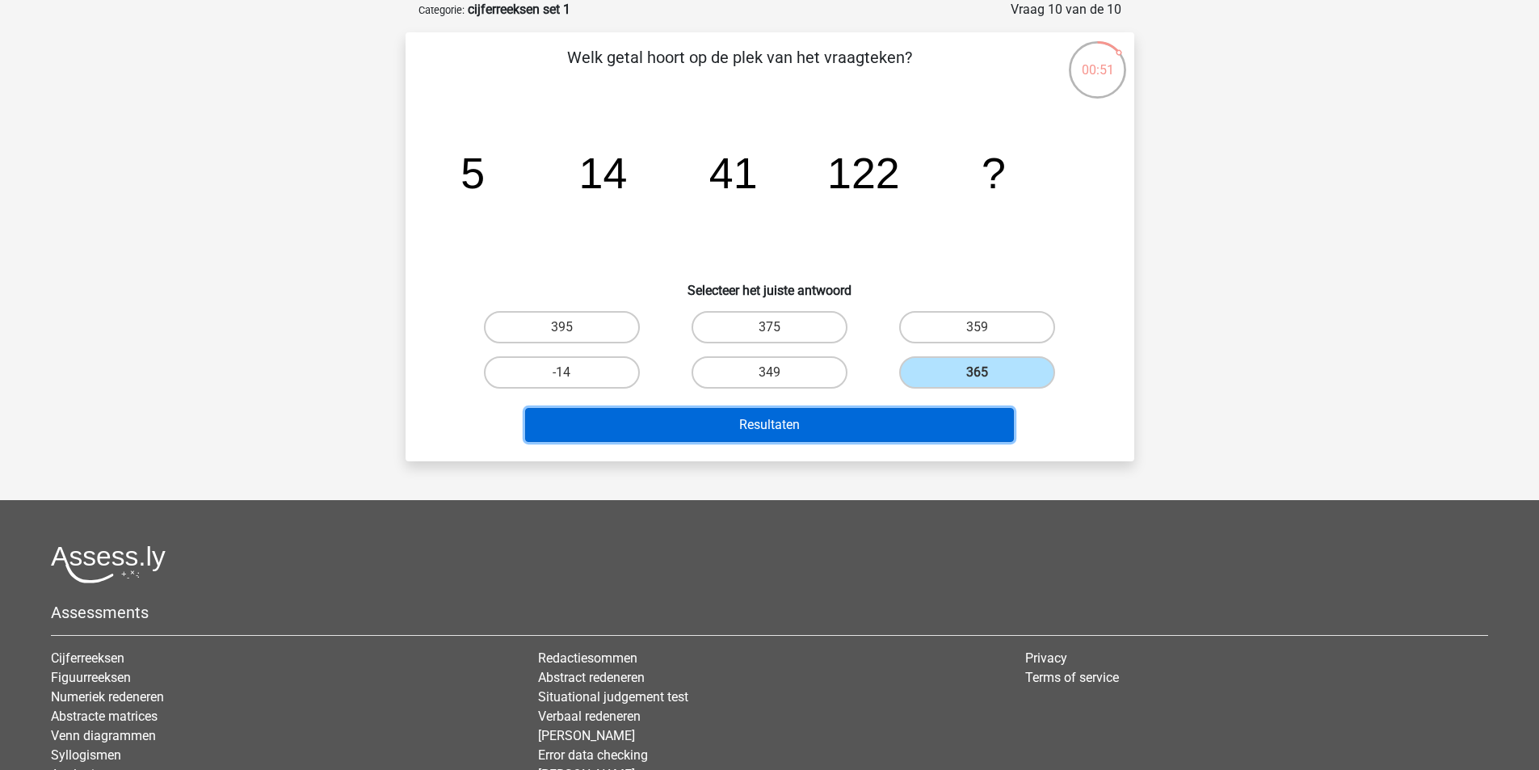
click at [952, 431] on button "Resultaten" at bounding box center [769, 425] width 489 height 34
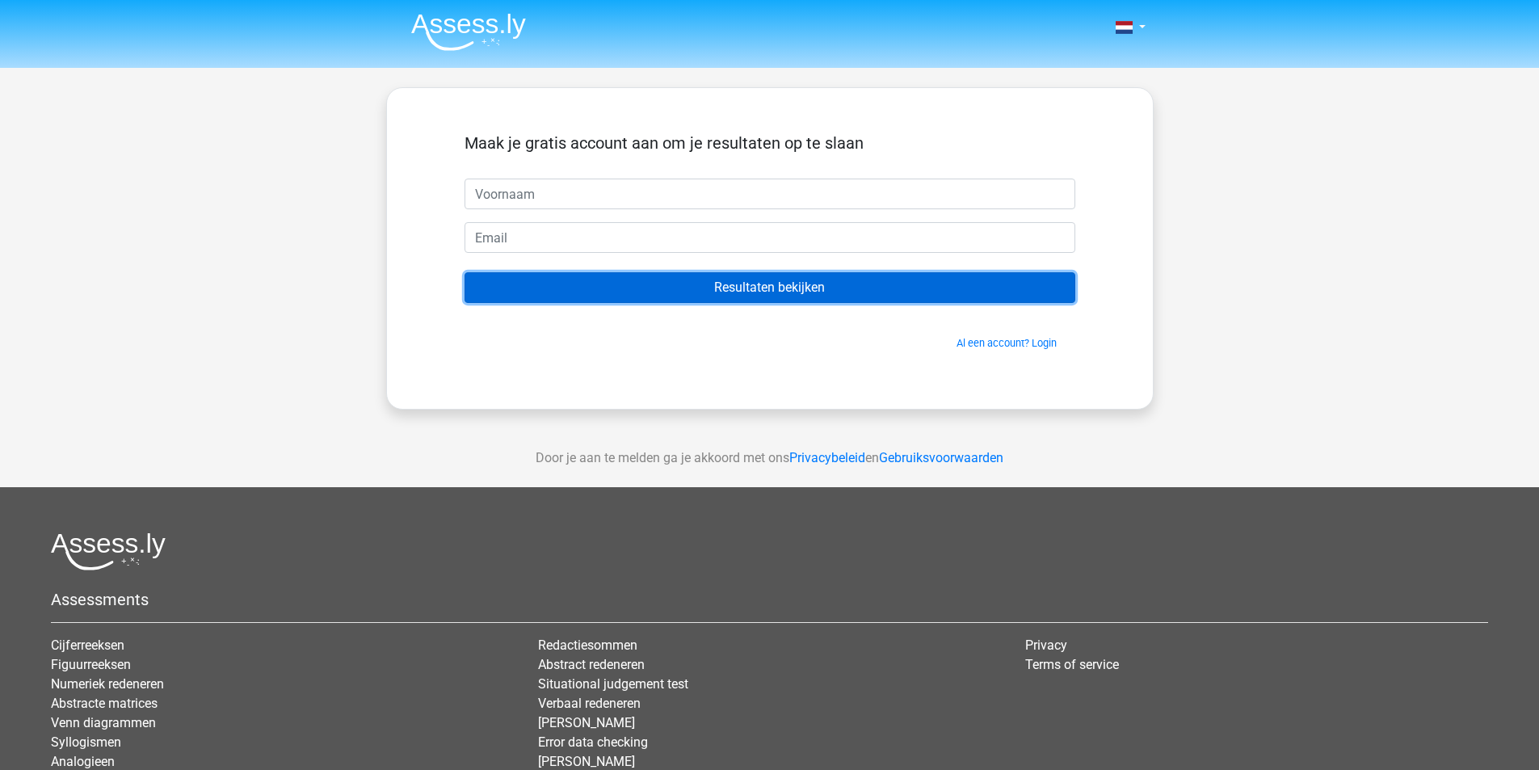
click at [831, 288] on input "Resultaten bekijken" at bounding box center [770, 287] width 611 height 31
